Goal: Transaction & Acquisition: Book appointment/travel/reservation

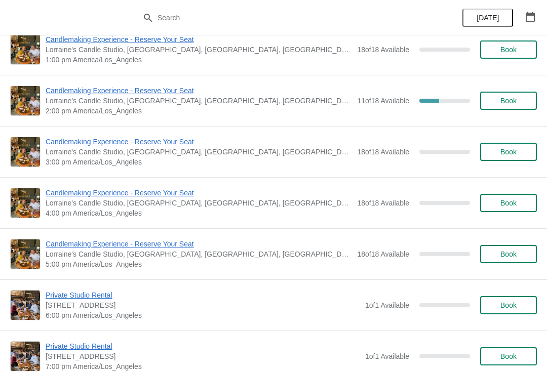
scroll to position [1068, 0]
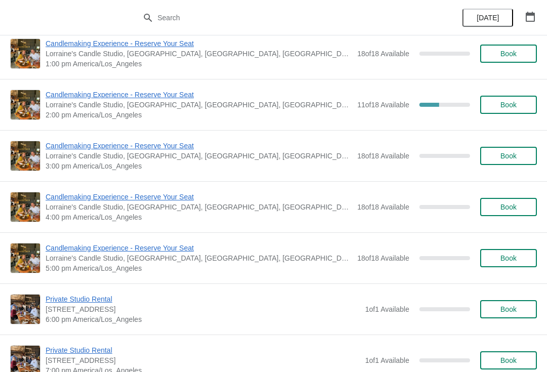
click at [62, 147] on span "Candlemaking Experience - Reserve Your Seat" at bounding box center [199, 146] width 306 height 10
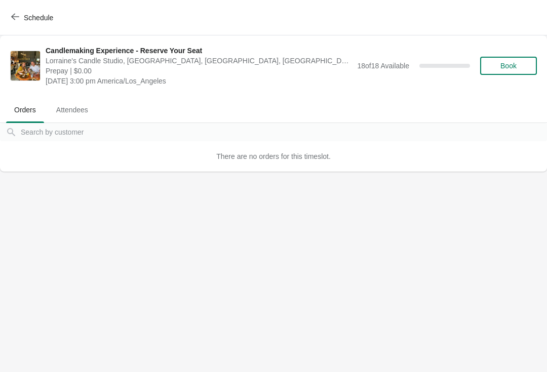
click at [519, 66] on span "Book" at bounding box center [508, 66] width 38 height 8
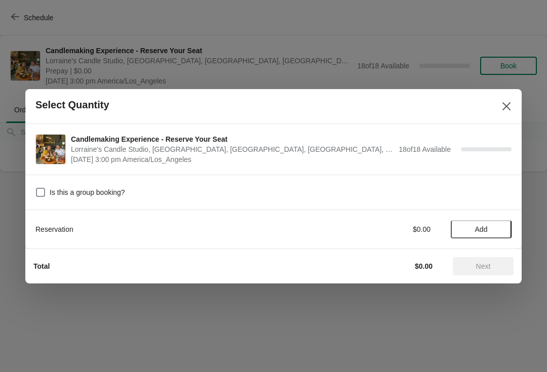
click at [479, 228] on span "Add" at bounding box center [481, 229] width 13 height 8
click at [498, 231] on icon at bounding box center [498, 229] width 11 height 11
click at [498, 229] on icon at bounding box center [499, 229] width 4 height 4
click at [499, 228] on icon at bounding box center [498, 229] width 11 height 11
click at [501, 226] on icon at bounding box center [498, 229] width 11 height 11
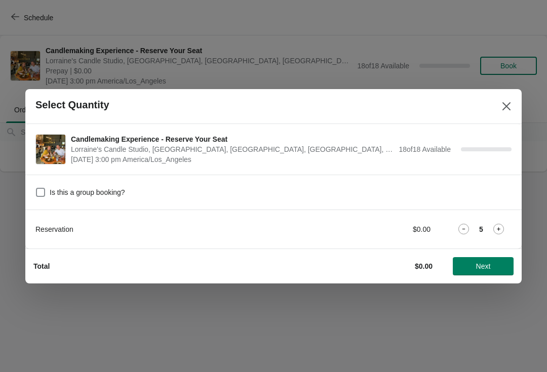
click at [502, 231] on icon at bounding box center [498, 229] width 11 height 11
click at [500, 229] on icon at bounding box center [499, 229] width 4 height 4
click at [495, 229] on icon at bounding box center [498, 229] width 11 height 11
click at [493, 230] on icon at bounding box center [498, 229] width 11 height 11
click at [496, 268] on span "Next" at bounding box center [483, 266] width 45 height 8
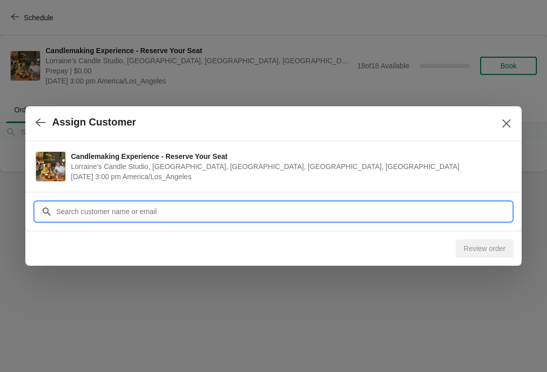
click at [443, 204] on input "Customer" at bounding box center [284, 212] width 456 height 18
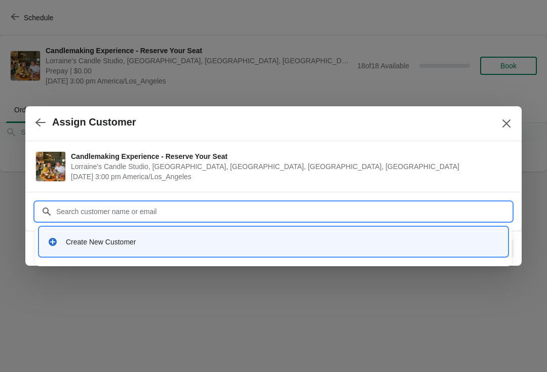
click at [92, 254] on div "Create New Customer" at bounding box center [274, 241] width 468 height 29
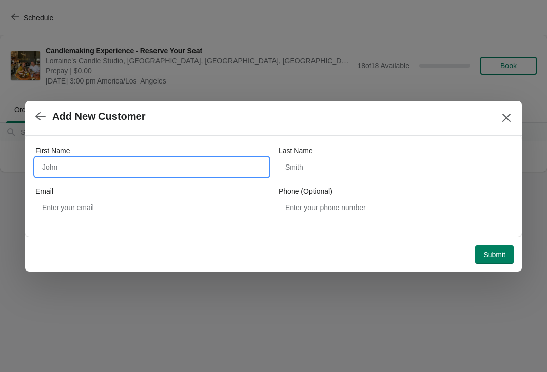
click at [60, 168] on input "First Name" at bounding box center [151, 167] width 233 height 18
type input "S"
type input "Madison"
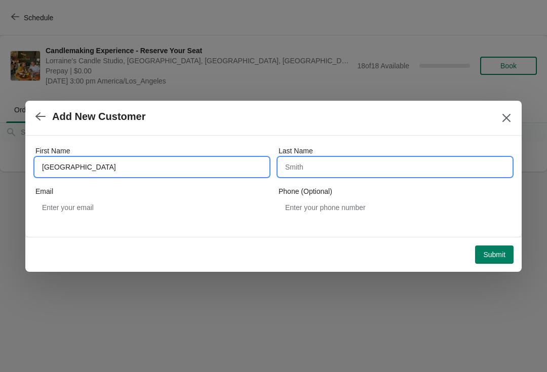
click at [376, 170] on input "Last Name" at bounding box center [395, 167] width 233 height 18
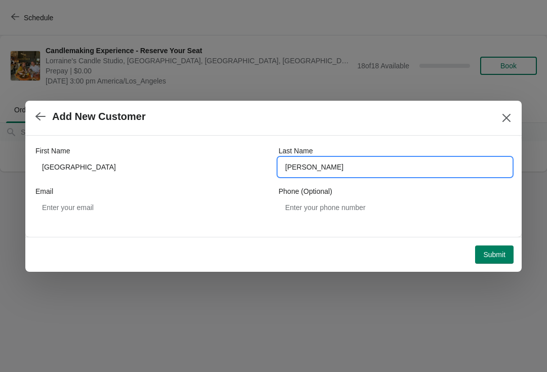
type input "Mckittrick"
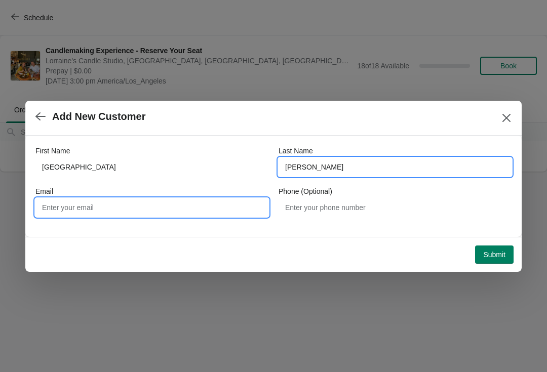
click at [94, 209] on input "Email" at bounding box center [151, 208] width 233 height 18
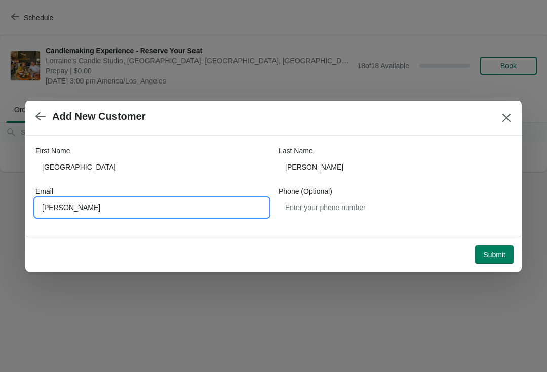
click at [90, 215] on input "Maddie" at bounding box center [151, 208] width 233 height 18
click at [96, 211] on input "Maddie" at bounding box center [151, 208] width 233 height 18
type input "Maddiemckittrick@gmail.com"
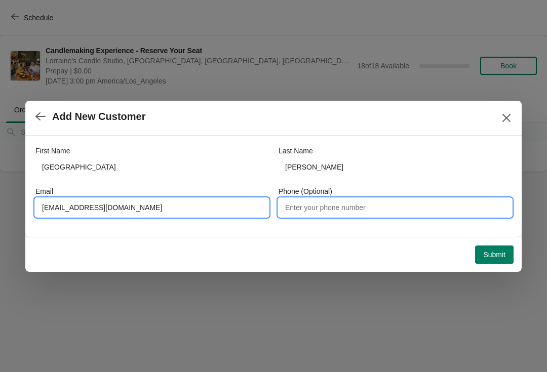
click at [377, 207] on input "Phone (Optional)" at bounding box center [395, 208] width 233 height 18
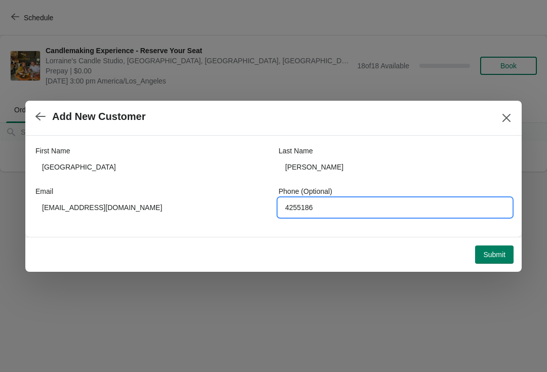
type input "42551868"
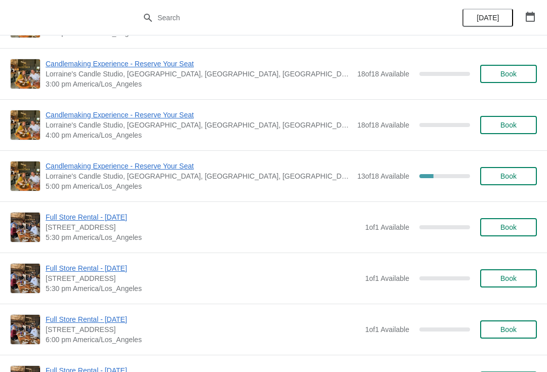
scroll to position [301, 0]
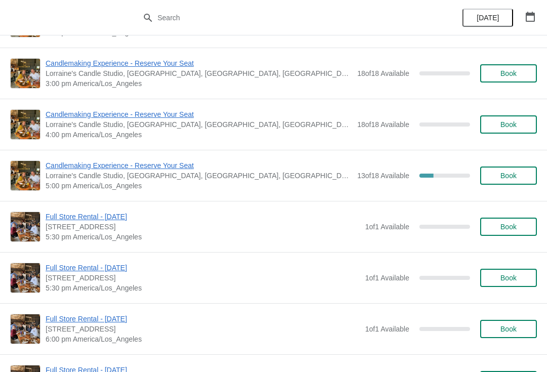
click at [94, 155] on div "Candlemaking Experience - Reserve Your Seat Lorraine's Candle Studio, Market St…" at bounding box center [273, 175] width 547 height 51
click at [68, 170] on span "Candlemaking Experience - Reserve Your Seat" at bounding box center [199, 166] width 306 height 10
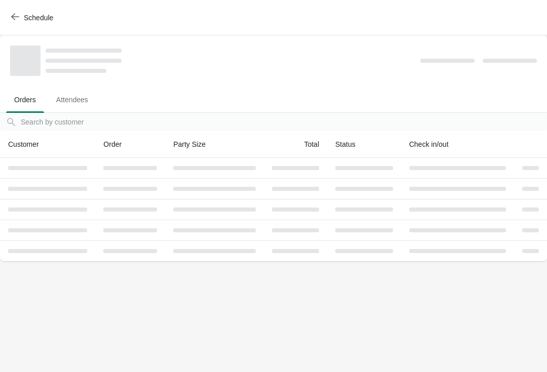
scroll to position [0, 0]
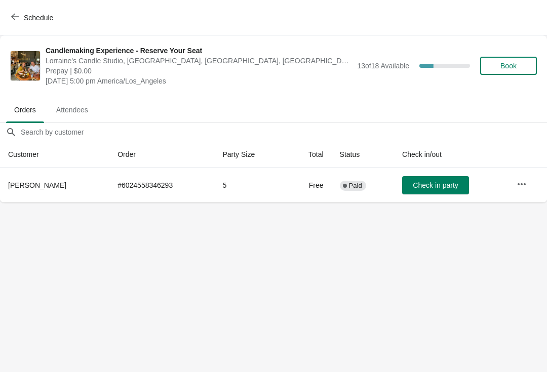
click at [6, 26] on button "Schedule" at bounding box center [33, 18] width 56 height 18
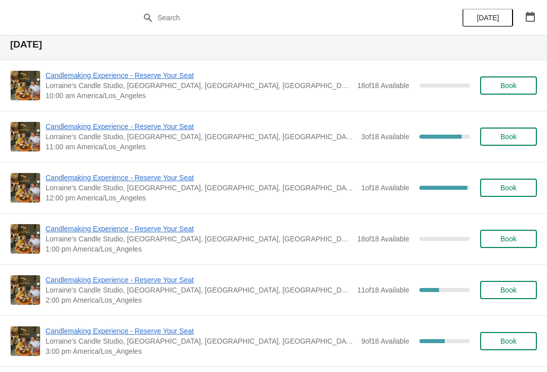
scroll to position [875, 0]
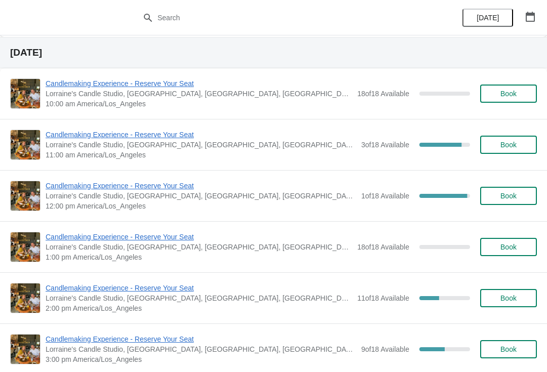
click at [140, 136] on span "Candlemaking Experience - Reserve Your Seat" at bounding box center [201, 135] width 310 height 10
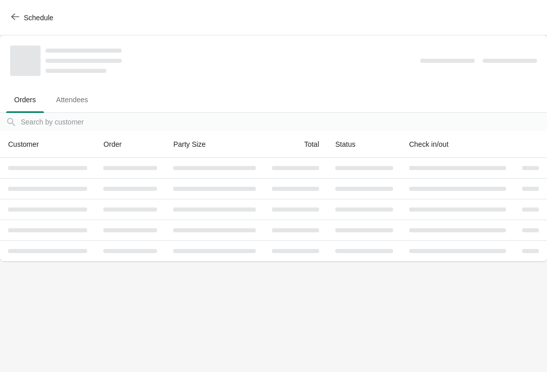
scroll to position [0, 0]
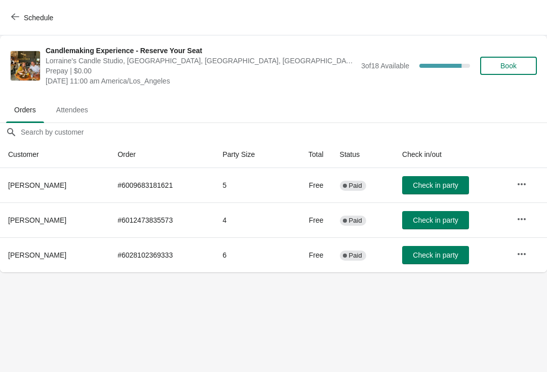
click at [5, 17] on button "Schedule" at bounding box center [33, 18] width 56 height 18
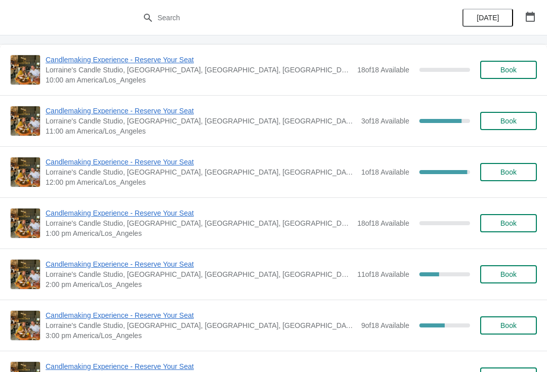
scroll to position [900, 0]
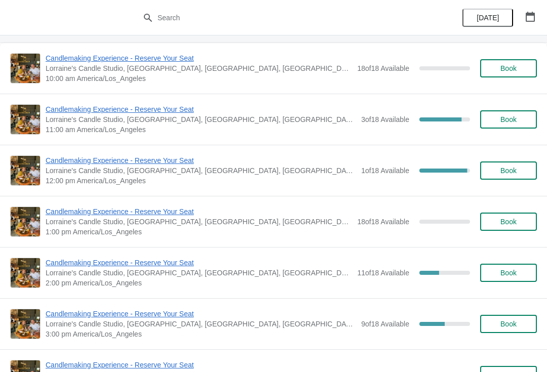
click at [73, 159] on span "Candlemaking Experience - Reserve Your Seat" at bounding box center [201, 160] width 310 height 10
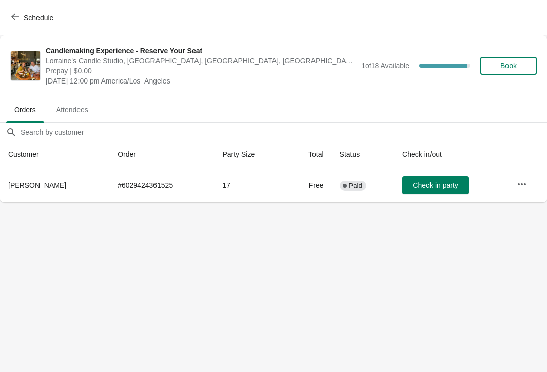
click at [17, 15] on icon "button" at bounding box center [15, 17] width 8 height 8
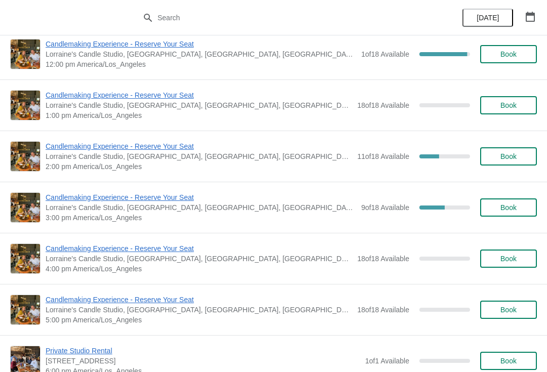
scroll to position [1017, 0]
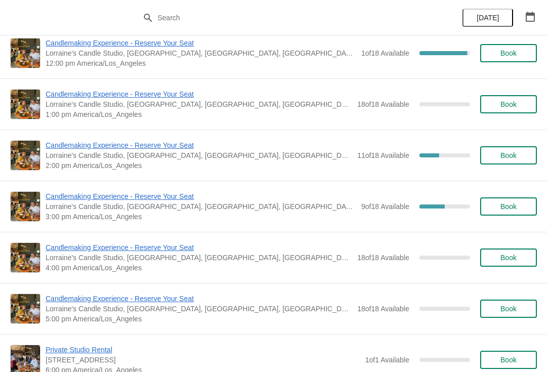
click at [58, 147] on span "Candlemaking Experience - Reserve Your Seat" at bounding box center [199, 145] width 306 height 10
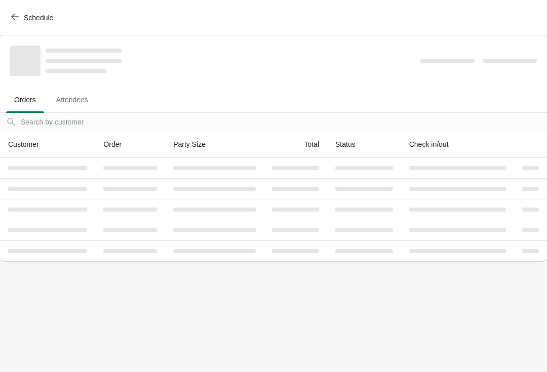
scroll to position [0, 0]
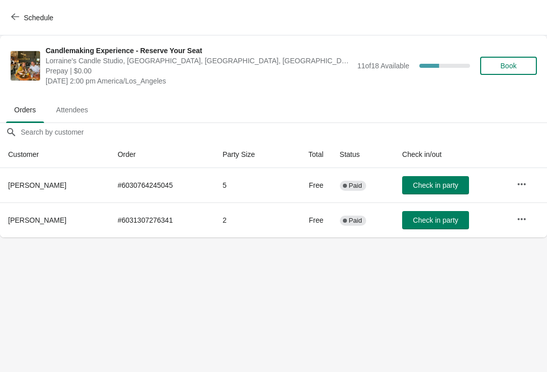
click at [28, 19] on span "Schedule" at bounding box center [38, 18] width 29 height 8
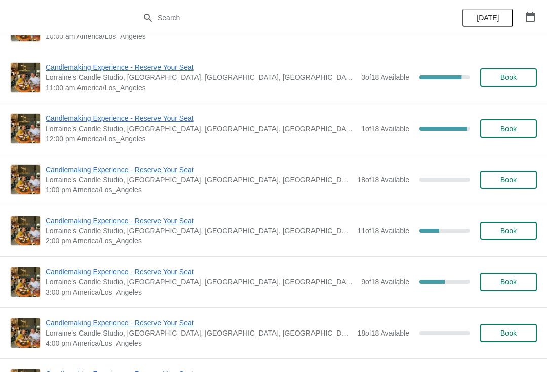
scroll to position [949, 0]
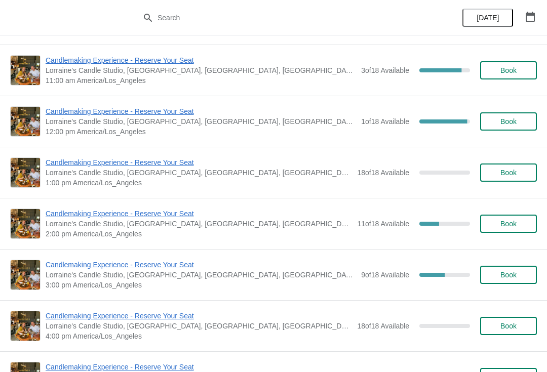
click at [50, 268] on span "Candlemaking Experience - Reserve Your Seat" at bounding box center [201, 265] width 310 height 10
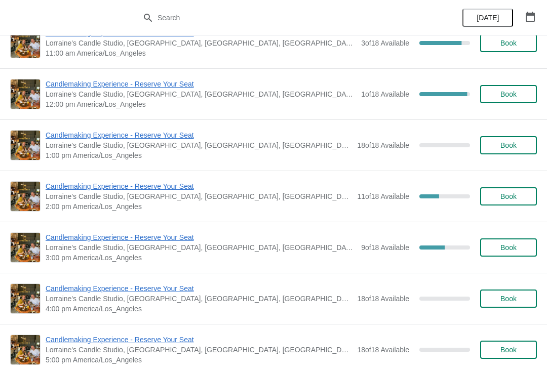
scroll to position [981, 0]
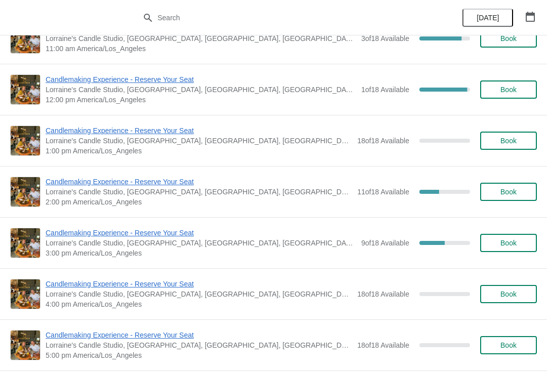
click at [60, 133] on span "Candlemaking Experience - Reserve Your Seat" at bounding box center [199, 131] width 306 height 10
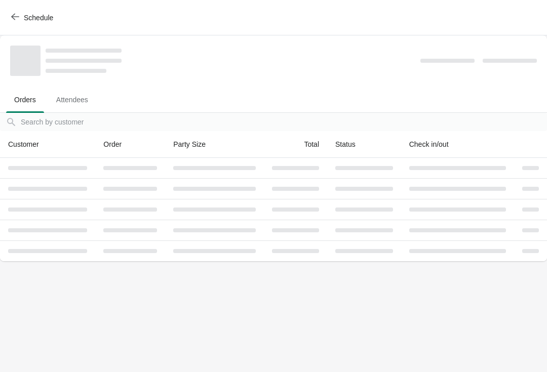
scroll to position [0, 0]
click at [521, 137] on th at bounding box center [530, 144] width 33 height 27
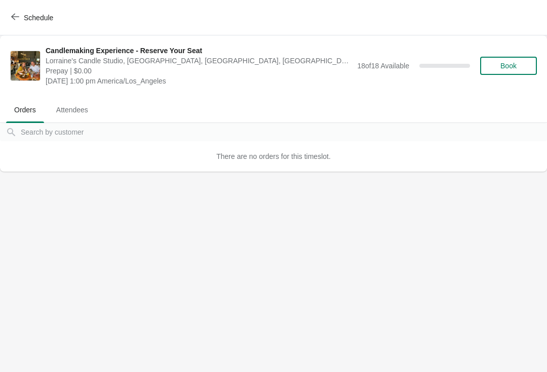
click at [516, 63] on span "Book" at bounding box center [508, 66] width 16 height 8
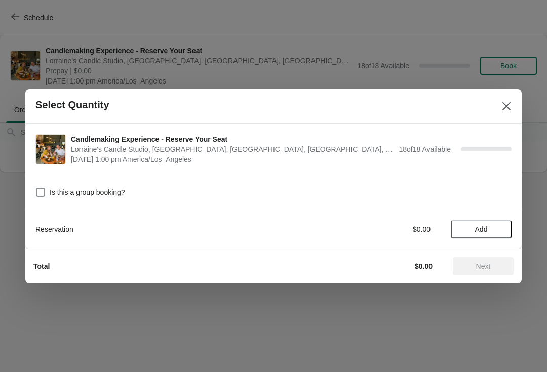
click at [490, 237] on button "Add" at bounding box center [481, 229] width 61 height 18
click at [497, 232] on icon at bounding box center [498, 229] width 11 height 11
click at [498, 228] on icon at bounding box center [499, 229] width 4 height 4
click at [497, 227] on icon at bounding box center [498, 229] width 11 height 11
click at [495, 264] on span "Next" at bounding box center [483, 266] width 45 height 8
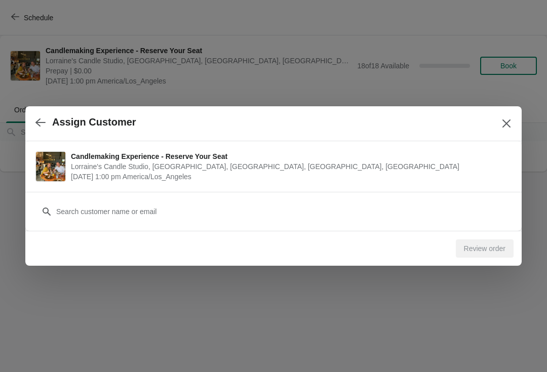
click at [474, 227] on div "Customer" at bounding box center [273, 211] width 496 height 39
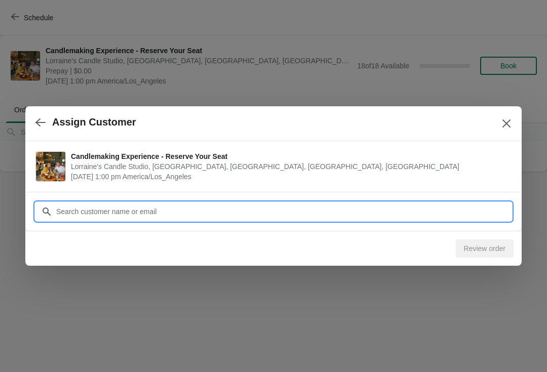
click at [78, 204] on input "Customer" at bounding box center [284, 212] width 456 height 18
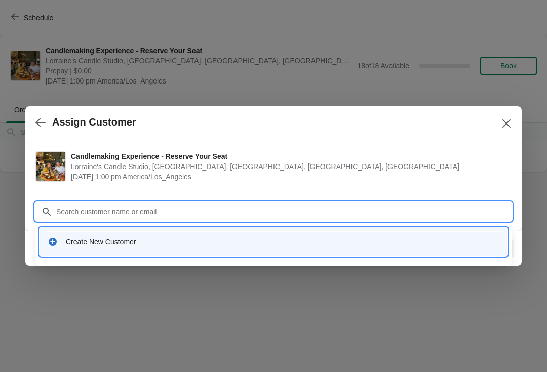
click at [74, 247] on div "Create New Customer" at bounding box center [283, 242] width 434 height 10
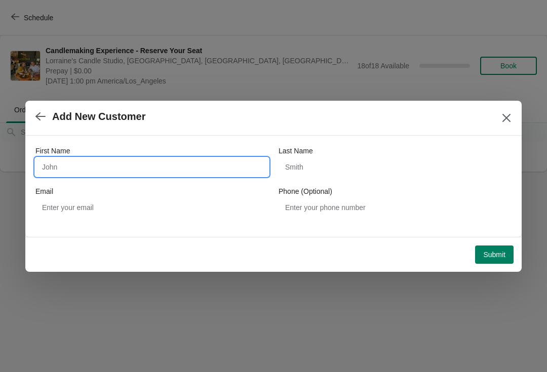
click at [74, 168] on input "First Name" at bounding box center [151, 167] width 233 height 18
type input "Matt"
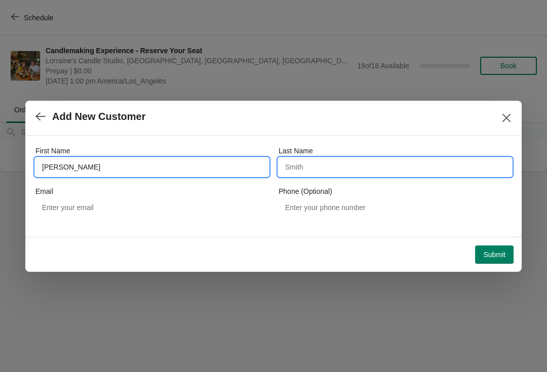
click at [313, 172] on input "Last Name" at bounding box center [395, 167] width 233 height 18
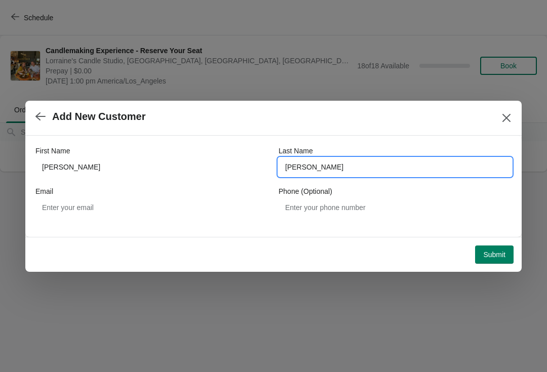
type input "Talmadge"
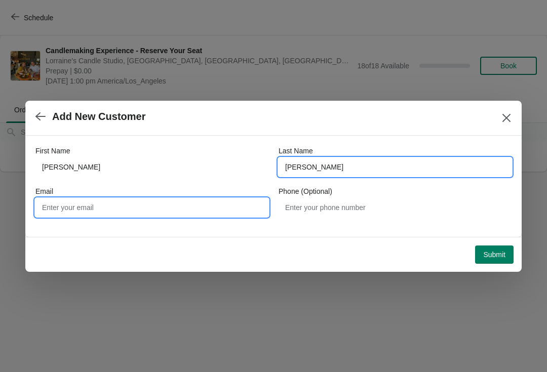
click at [79, 209] on input "Email" at bounding box center [151, 208] width 233 height 18
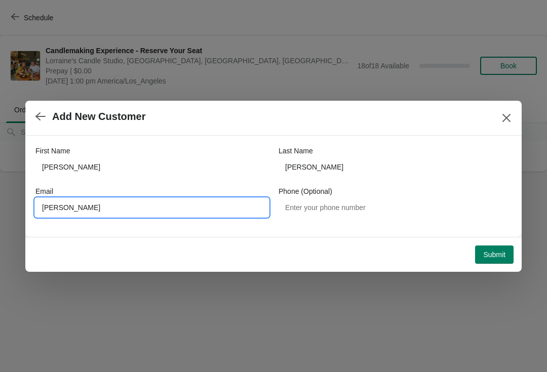
type input "Matt"
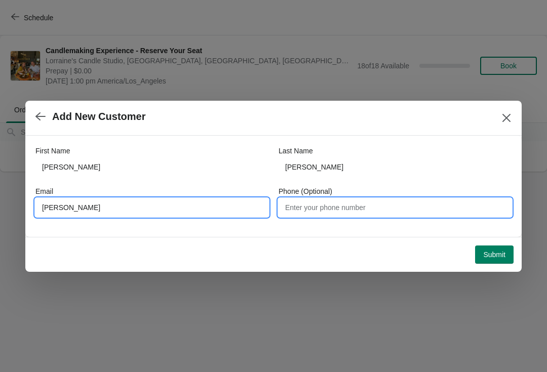
click at [321, 203] on input "Phone (Optional)" at bounding box center [395, 208] width 233 height 18
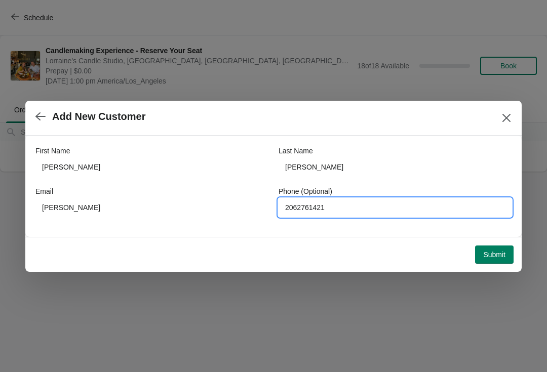
type input "2062761421"
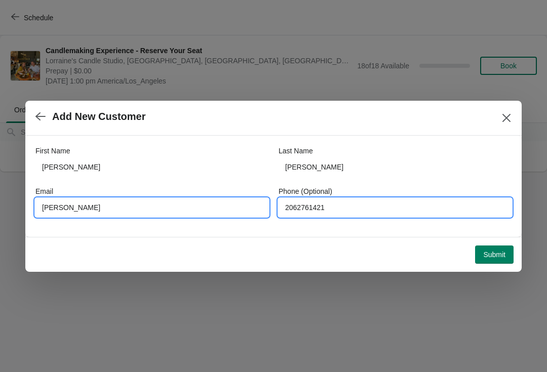
click at [77, 214] on input "Matt" at bounding box center [151, 208] width 233 height 18
click at [80, 210] on input "Matt" at bounding box center [151, 208] width 233 height 18
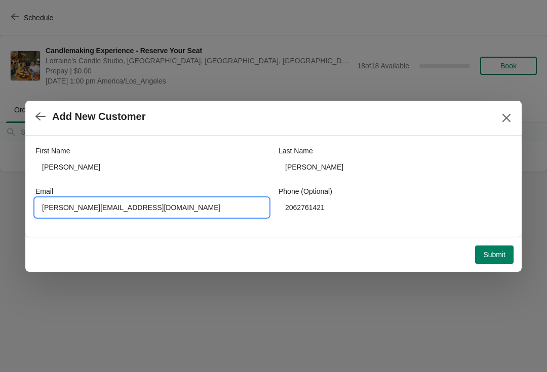
type input "Matt@aptmedical.com"
click at [500, 255] on span "Submit" at bounding box center [494, 255] width 22 height 8
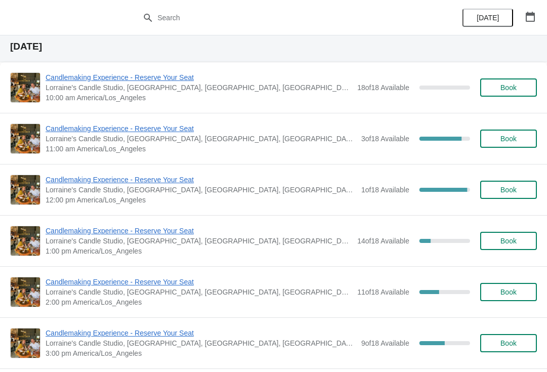
scroll to position [880, 0]
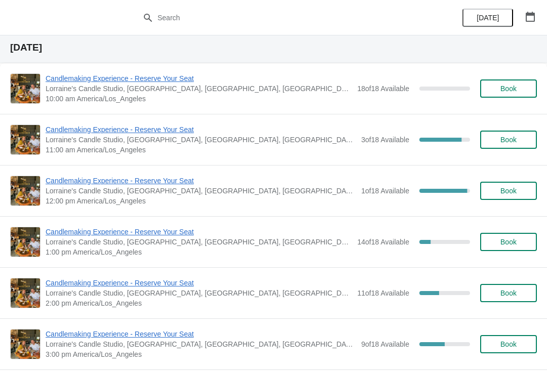
click at [64, 131] on span "Candlemaking Experience - Reserve Your Seat" at bounding box center [201, 130] width 310 height 10
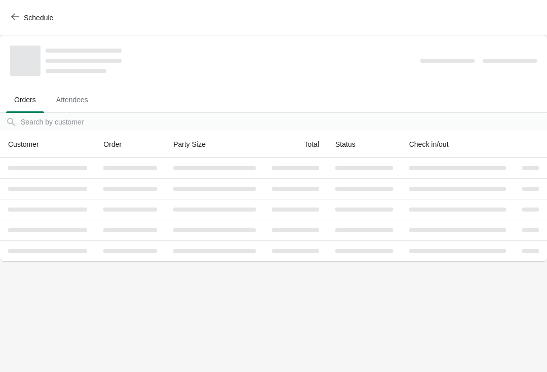
scroll to position [0, 0]
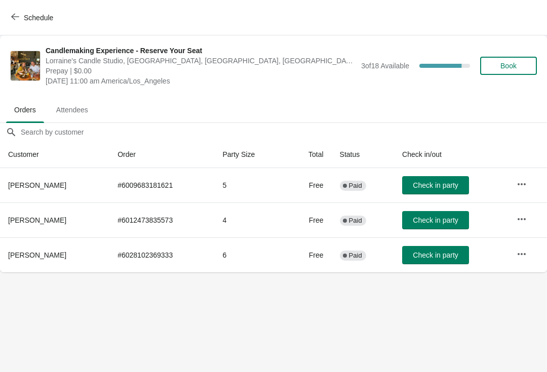
click at [6, 15] on button "Schedule" at bounding box center [33, 18] width 56 height 18
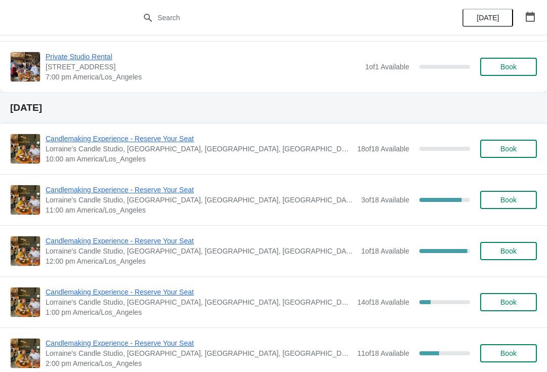
scroll to position [841, 0]
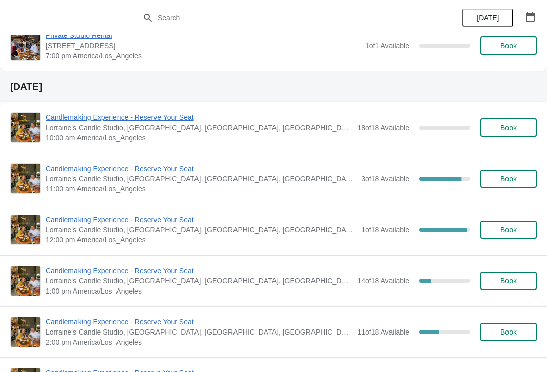
click at [49, 220] on span "Candlemaking Experience - Reserve Your Seat" at bounding box center [201, 220] width 310 height 10
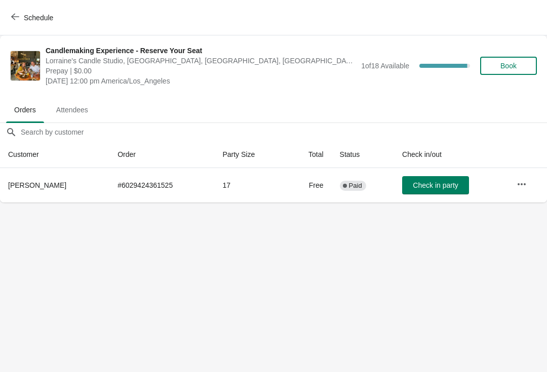
click at [14, 12] on button "Schedule" at bounding box center [33, 18] width 56 height 18
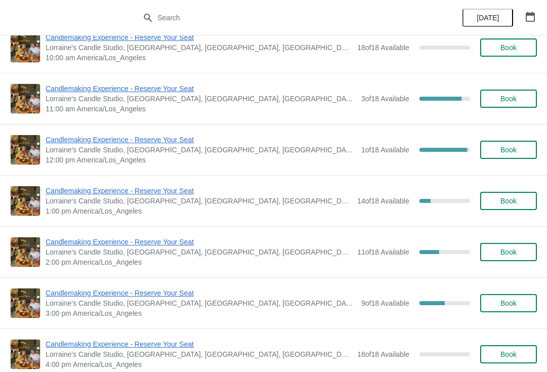
scroll to position [938, 0]
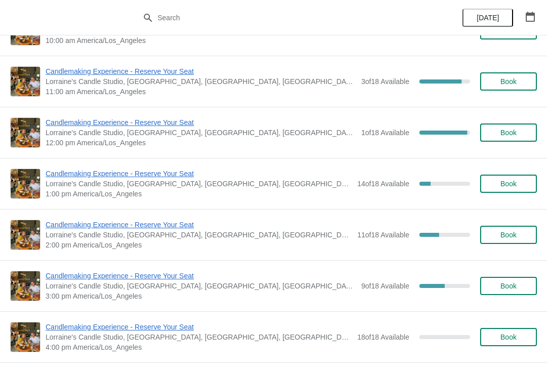
click at [67, 176] on span "Candlemaking Experience - Reserve Your Seat" at bounding box center [199, 174] width 306 height 10
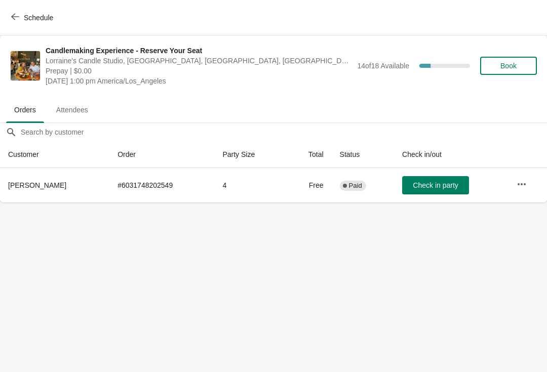
click at [14, 17] on icon "button" at bounding box center [15, 17] width 8 height 7
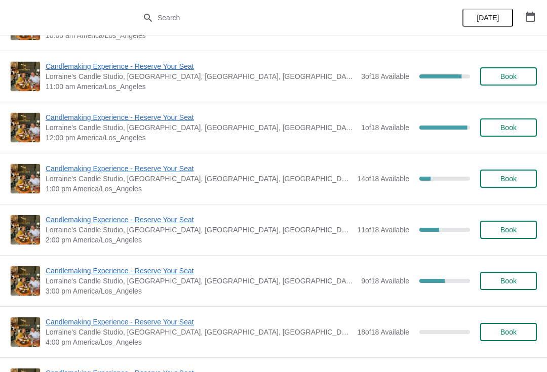
scroll to position [944, 0]
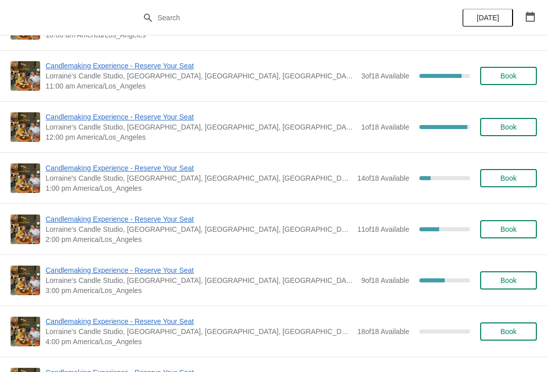
click at [54, 223] on span "Candlemaking Experience - Reserve Your Seat" at bounding box center [199, 219] width 306 height 10
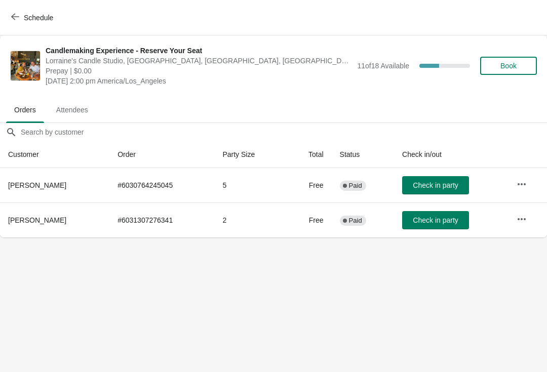
click at [17, 14] on icon "button" at bounding box center [15, 17] width 8 height 8
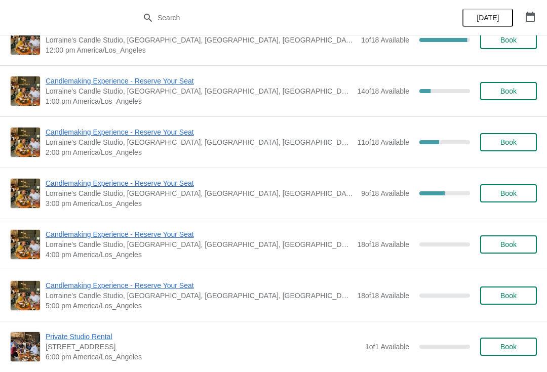
scroll to position [1031, 0]
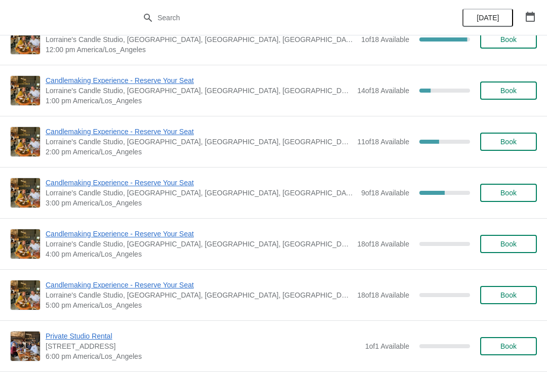
click at [65, 133] on span "Candlemaking Experience - Reserve Your Seat" at bounding box center [199, 132] width 306 height 10
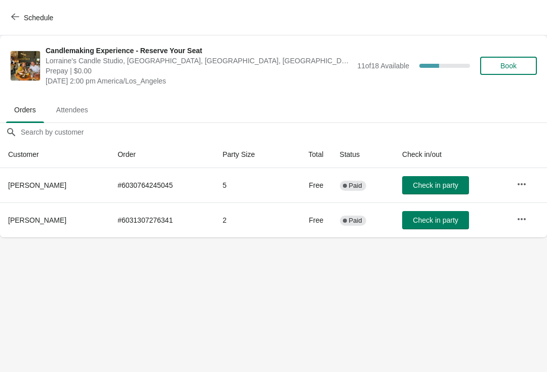
click at [19, 15] on span "Schedule" at bounding box center [33, 18] width 40 height 10
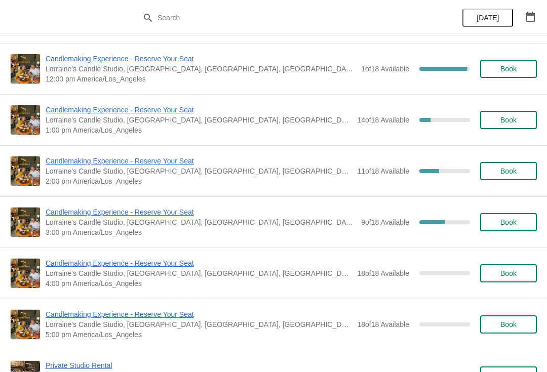
scroll to position [1029, 0]
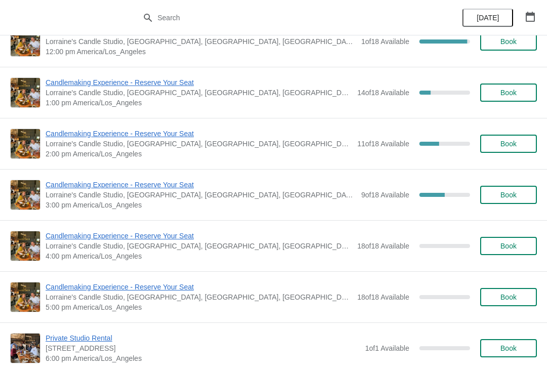
click at [58, 188] on span "Candlemaking Experience - Reserve Your Seat" at bounding box center [201, 185] width 310 height 10
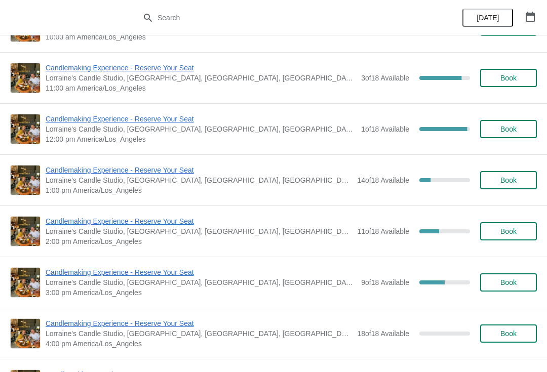
scroll to position [946, 0]
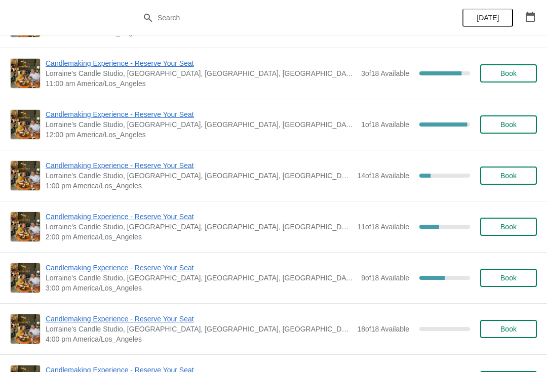
click at [110, 212] on span "Candlemaking Experience - Reserve Your Seat" at bounding box center [199, 217] width 306 height 10
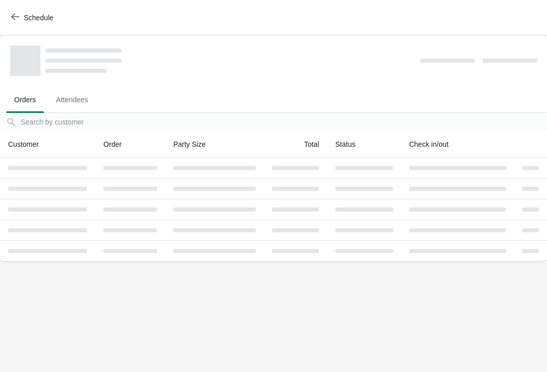
scroll to position [0, 0]
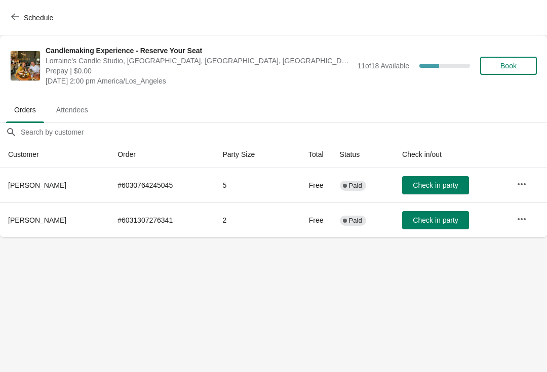
click at [37, 26] on button "Schedule" at bounding box center [33, 18] width 56 height 18
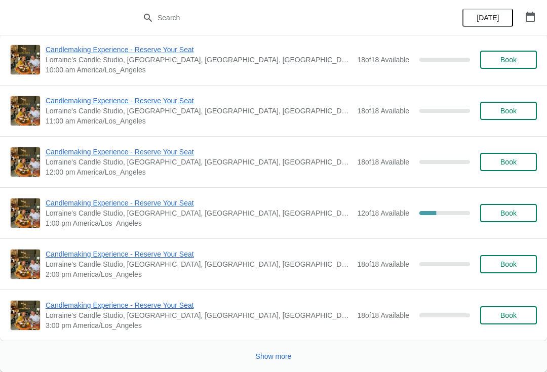
scroll to position [3958, 0]
click at [110, 205] on span "Candlemaking Experience - Reserve Your Seat" at bounding box center [199, 203] width 306 height 10
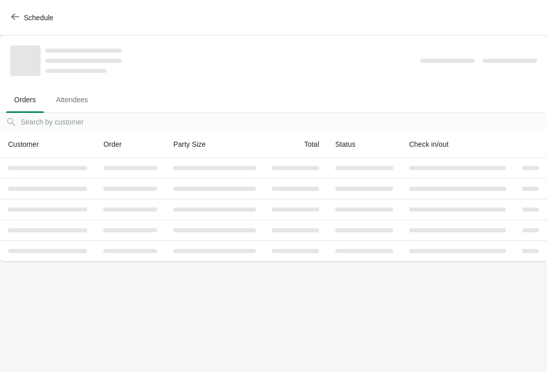
scroll to position [0, 0]
